Goal: Register for event/course

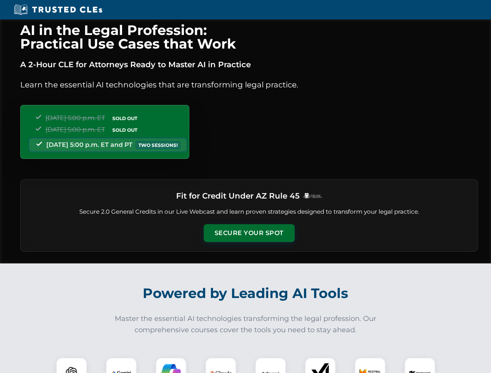
click at [249, 233] on button "Secure Your Spot" at bounding box center [249, 233] width 91 height 18
click at [71, 365] on img at bounding box center [71, 373] width 23 height 23
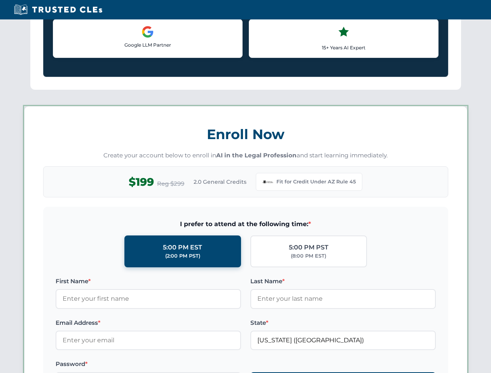
click at [171, 365] on label "Password *" at bounding box center [148, 363] width 185 height 9
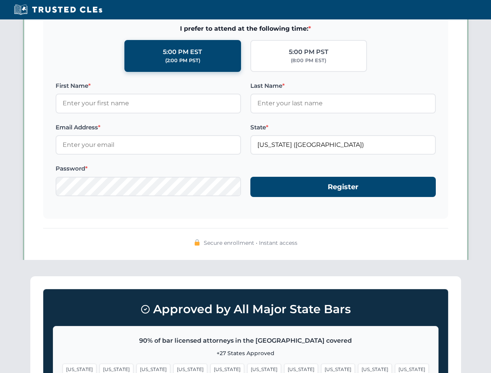
click at [358, 365] on span "[US_STATE]" at bounding box center [375, 369] width 34 height 11
